Goal: Complete application form

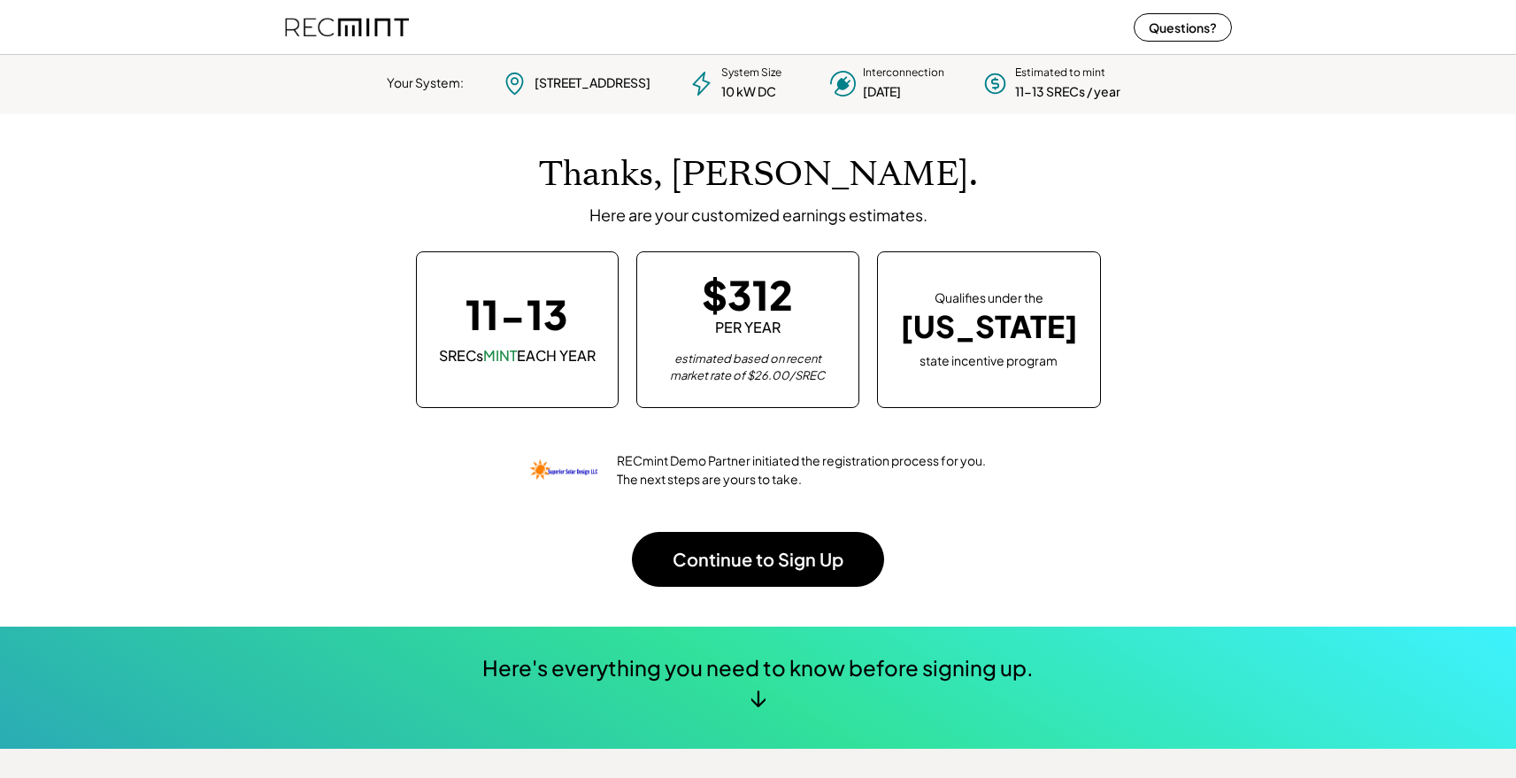
scroll to position [249, 494]
